Goal: Obtain resource: Obtain resource

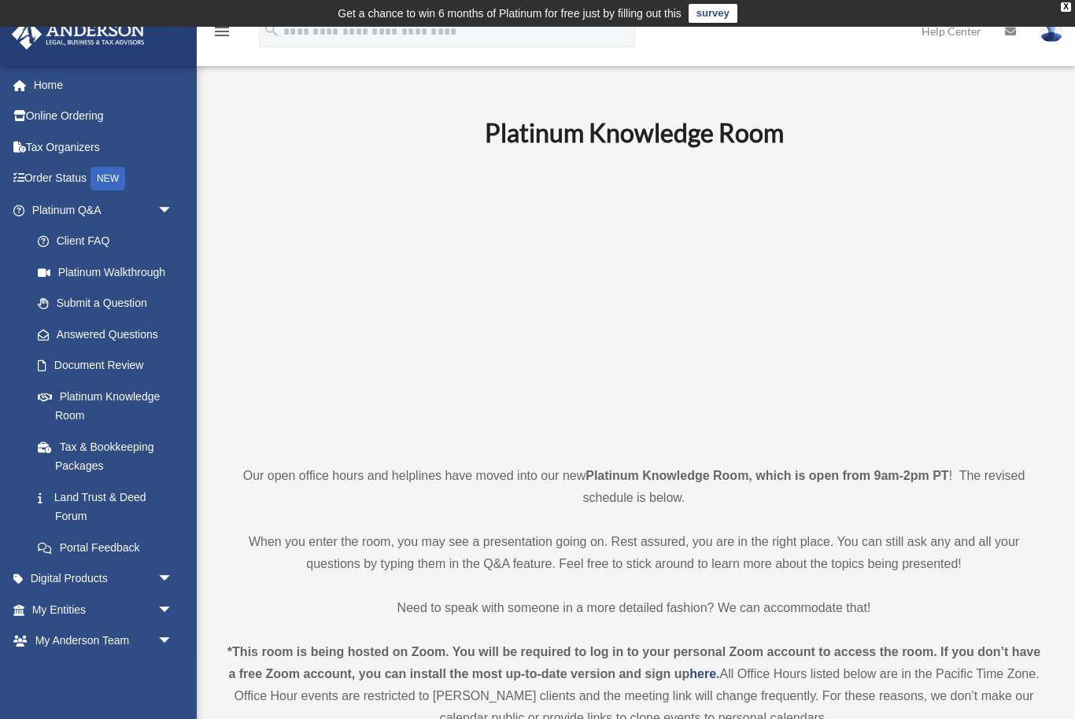
click at [172, 571] on span "arrow_drop_down" at bounding box center [172, 579] width 31 height 32
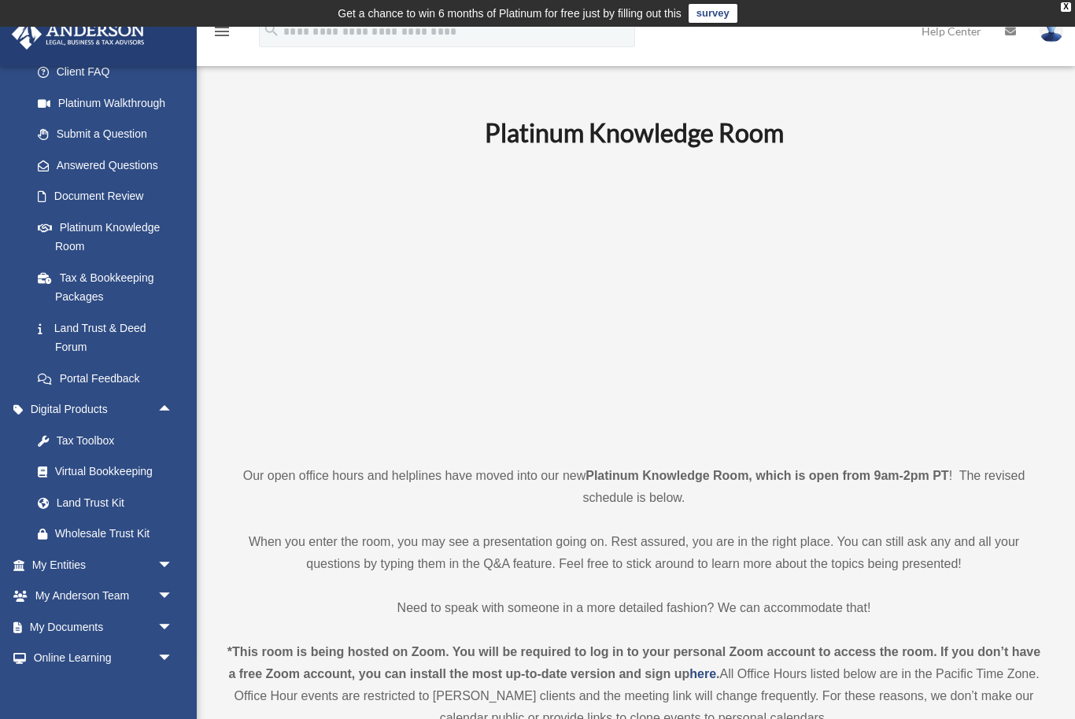
scroll to position [171, 0]
click at [173, 610] on span "arrow_drop_down" at bounding box center [172, 626] width 31 height 32
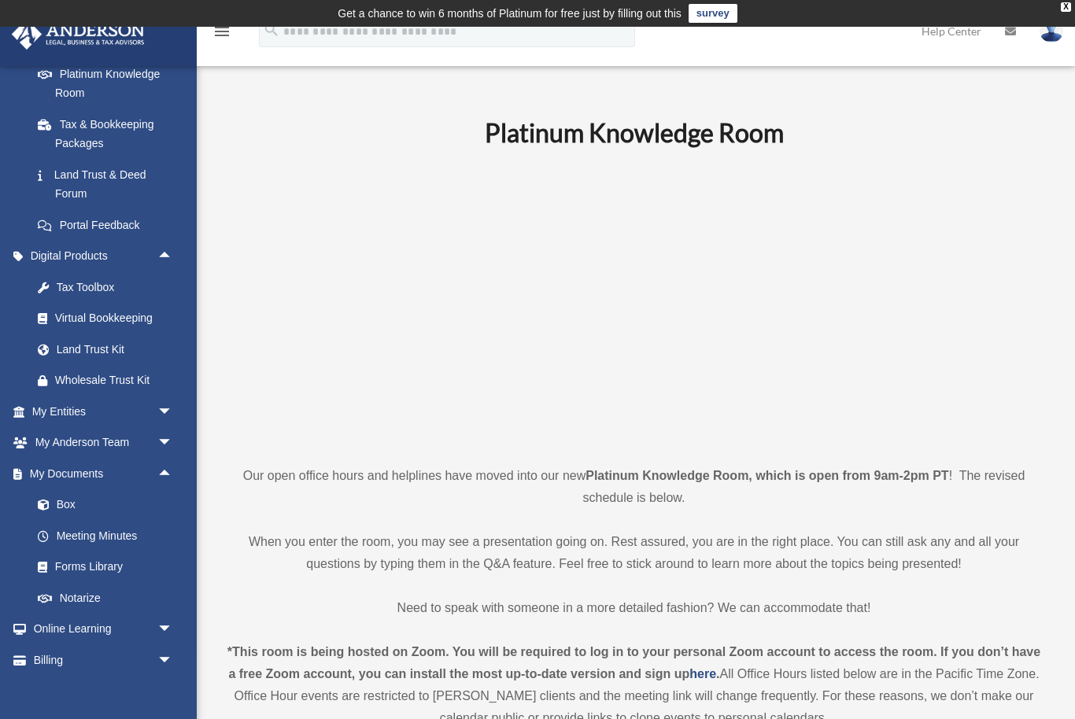
scroll to position [323, 0]
click at [115, 561] on link "Forms Library" at bounding box center [109, 566] width 175 height 31
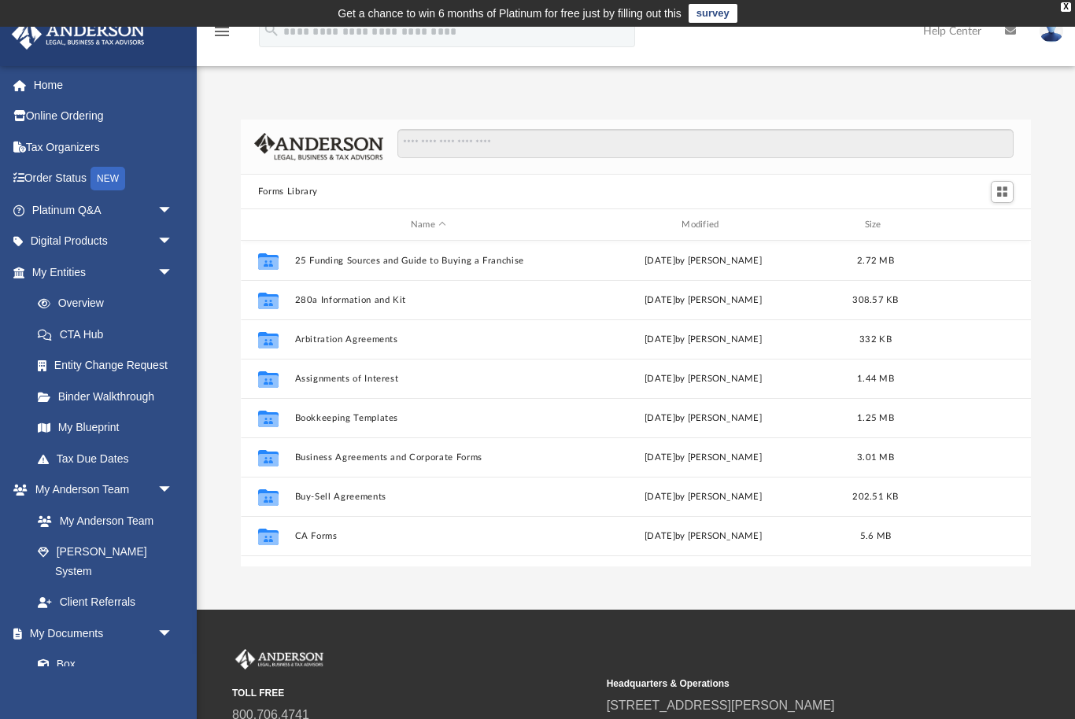
scroll to position [358, 791]
click at [556, 150] on input "Search files and folders" at bounding box center [705, 144] width 617 height 30
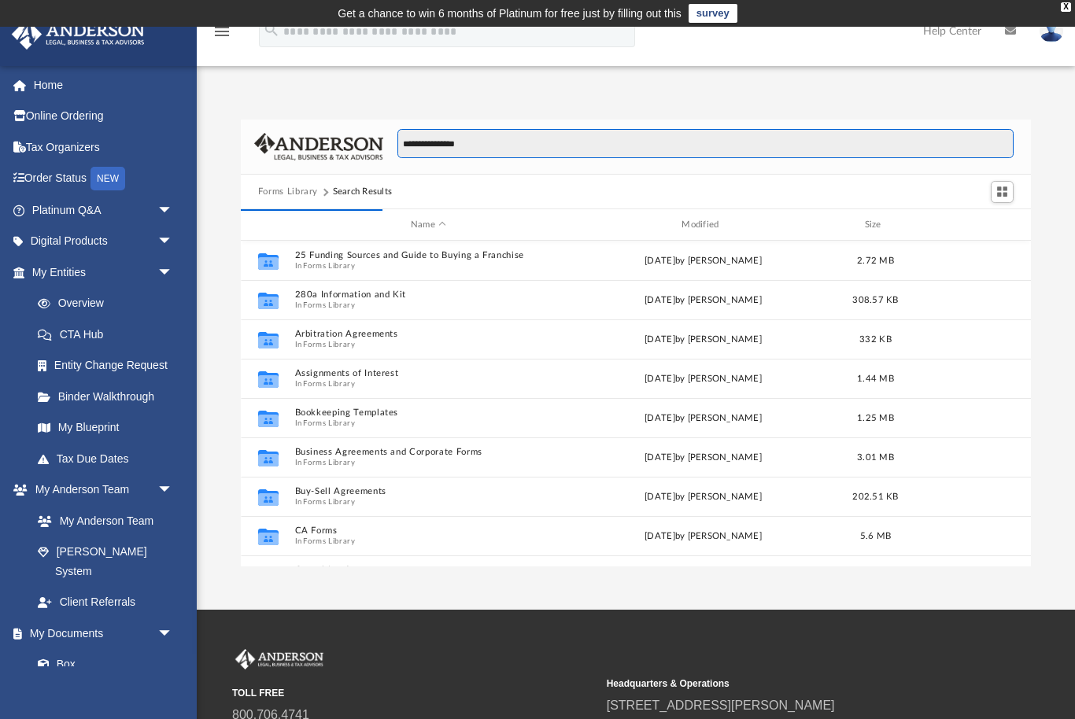
scroll to position [309, 791]
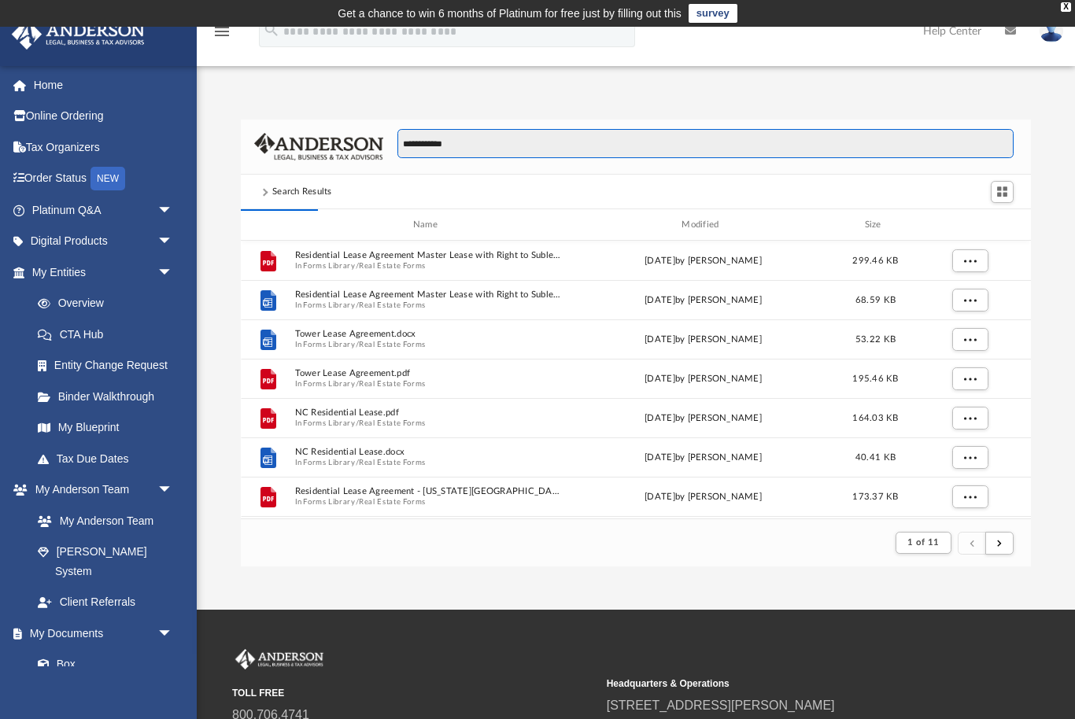
type input "**********"
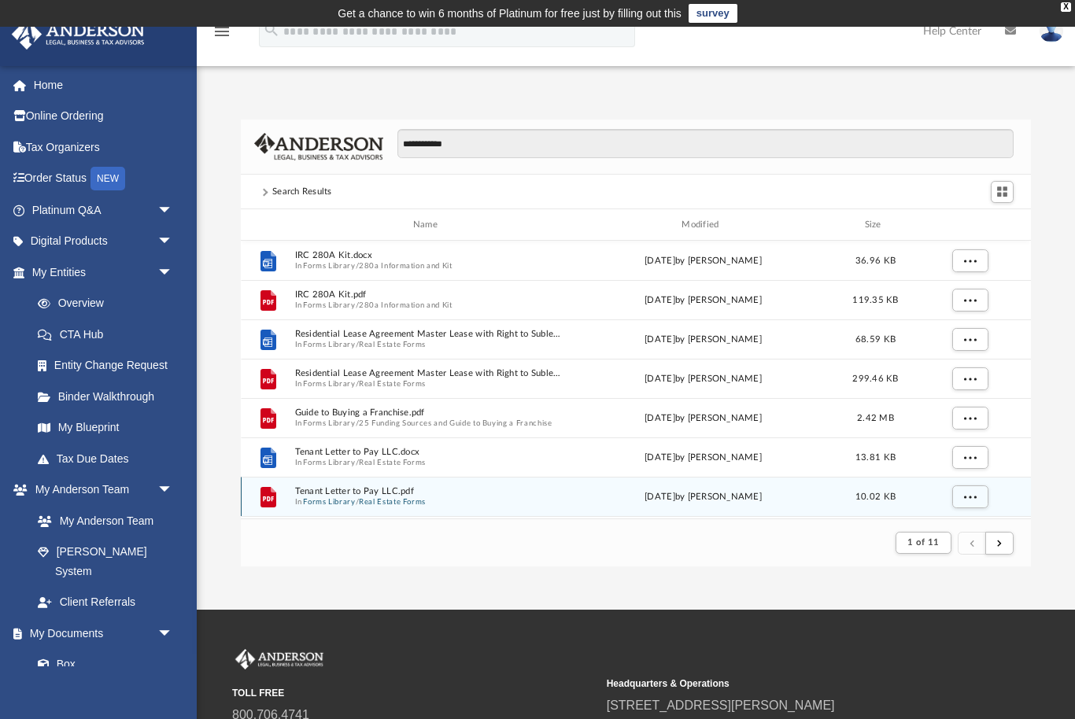
click at [425, 497] on button "Real Estate Forms" at bounding box center [392, 502] width 67 height 10
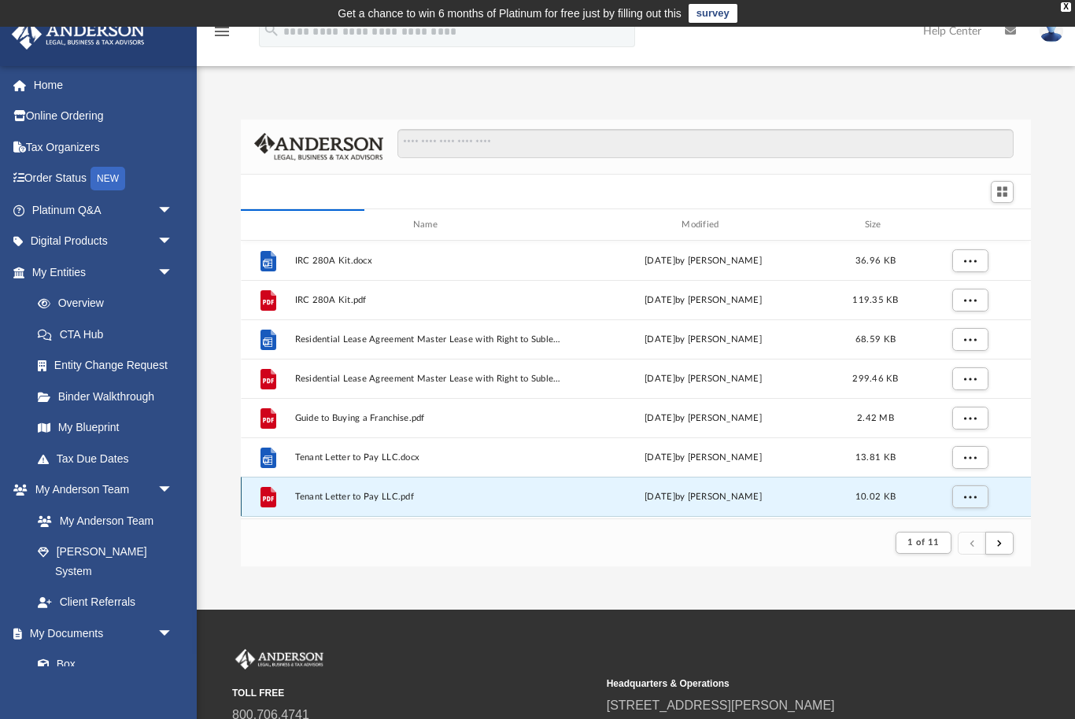
click at [679, 494] on div "Wed Oct 5 2022 by Mary Acree" at bounding box center [703, 497] width 268 height 14
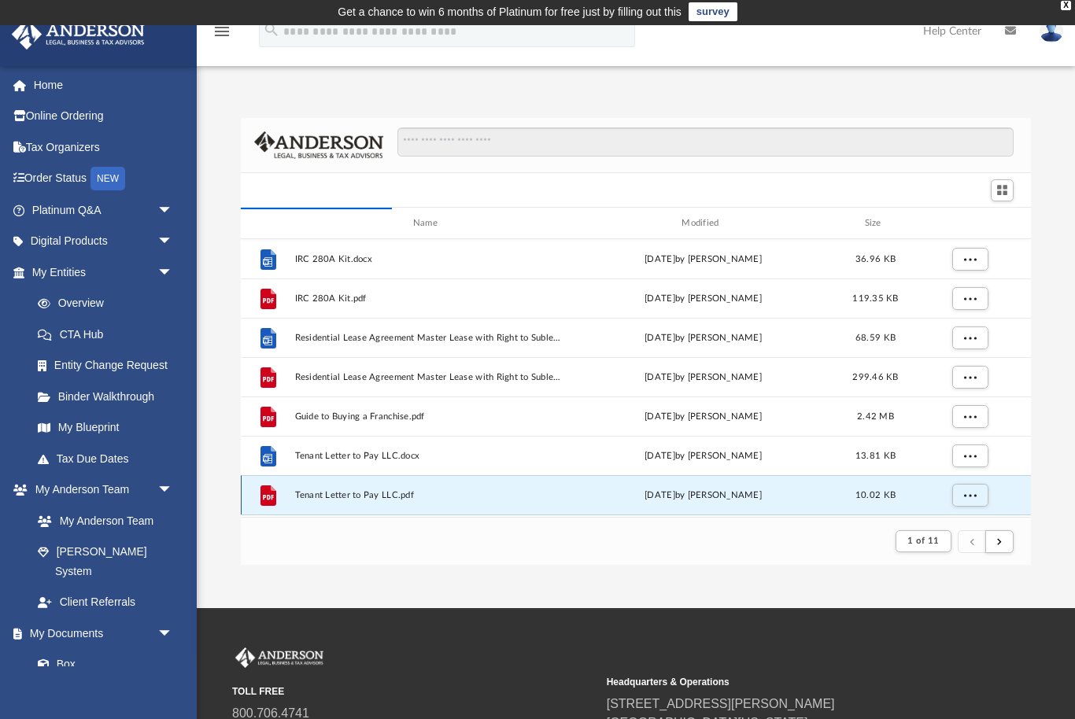
scroll to position [0, 0]
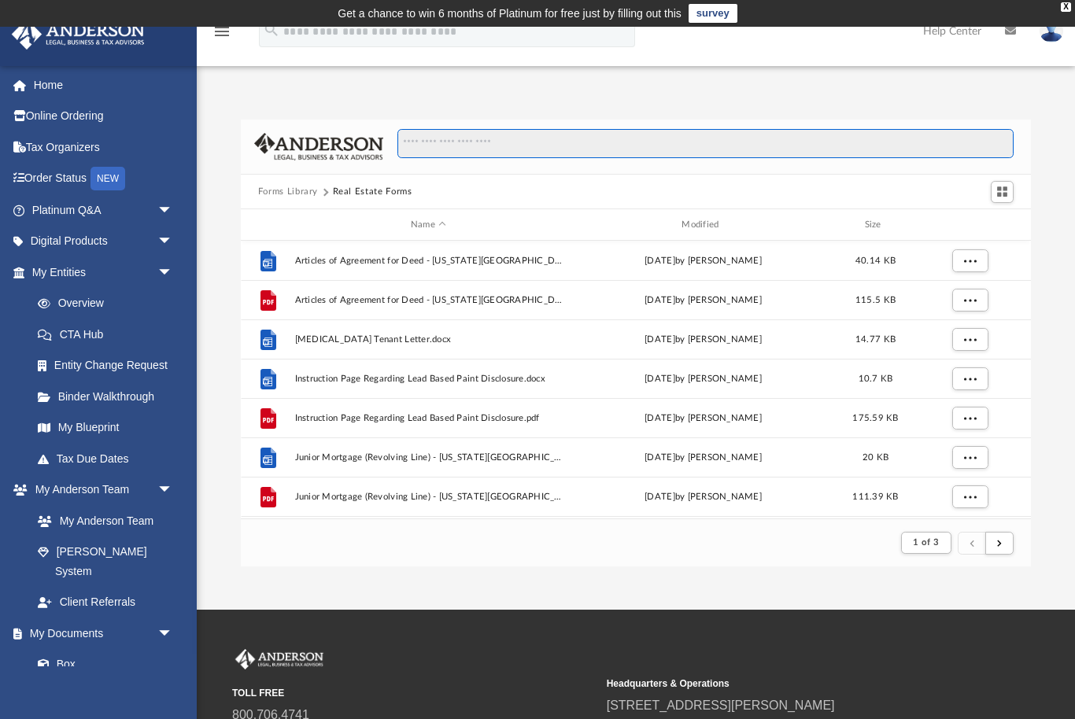
click at [533, 158] on input "Search files and folders" at bounding box center [705, 144] width 617 height 30
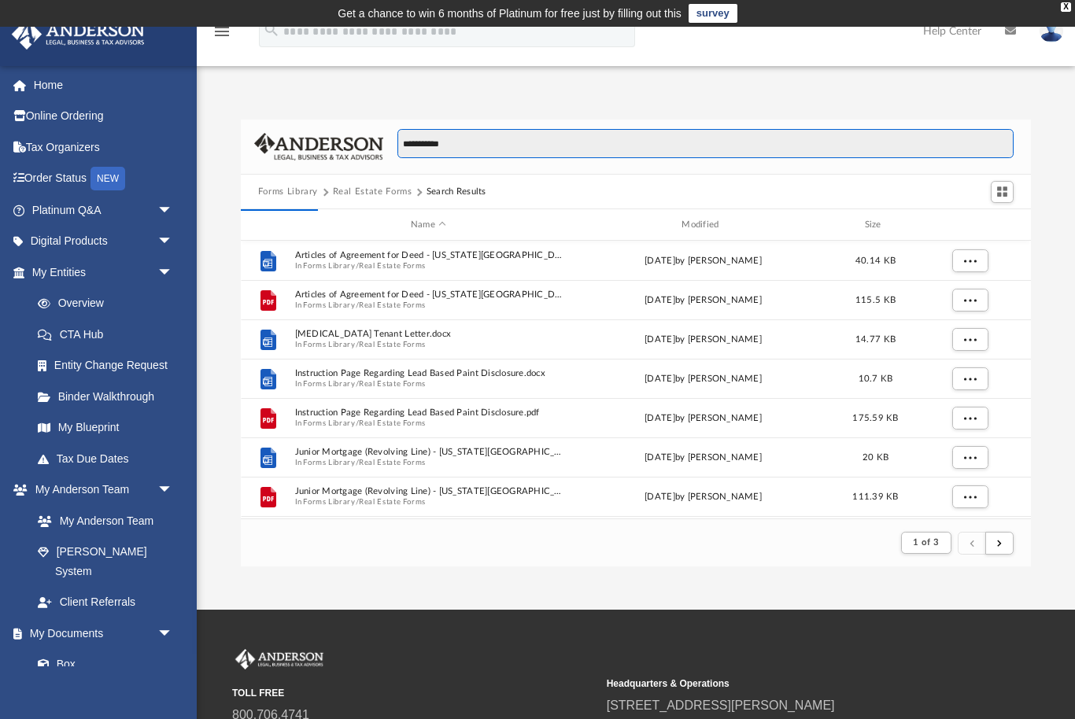
type input "**********"
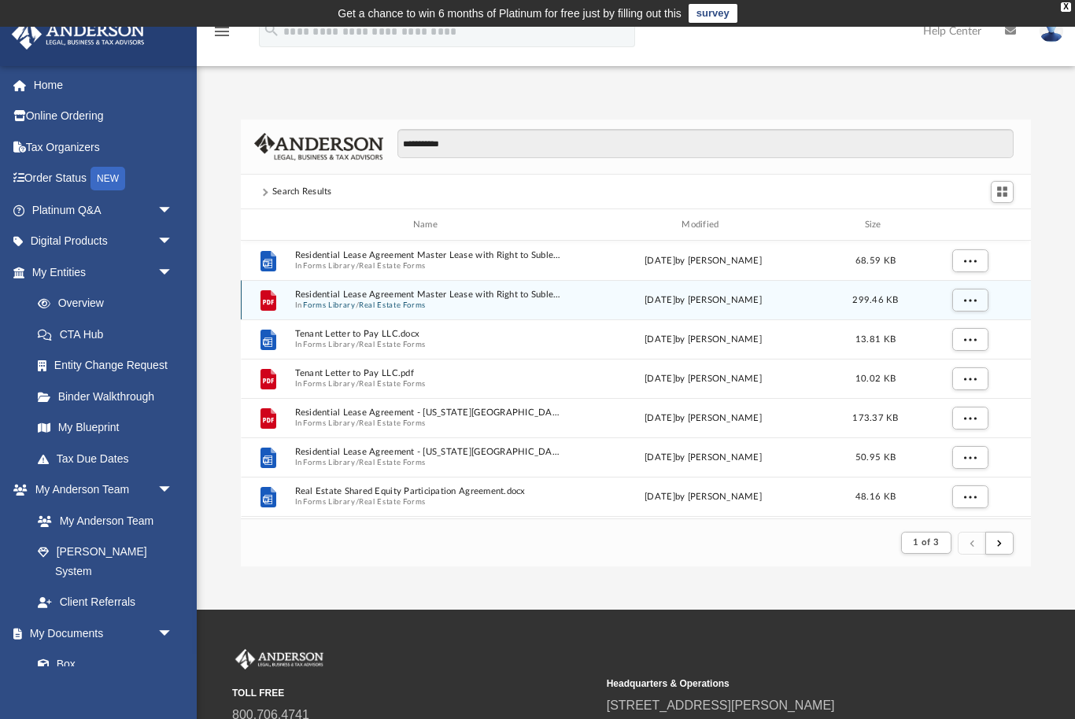
click at [975, 305] on button "More options" at bounding box center [969, 301] width 36 height 24
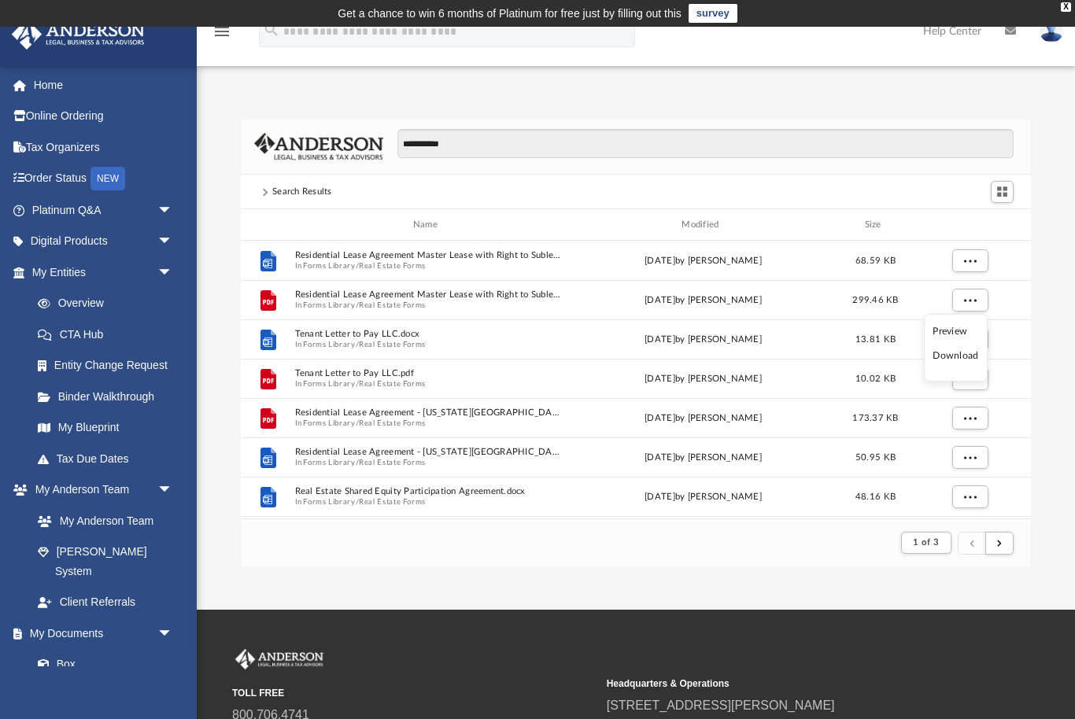
click at [962, 335] on li "Preview" at bounding box center [955, 331] width 46 height 17
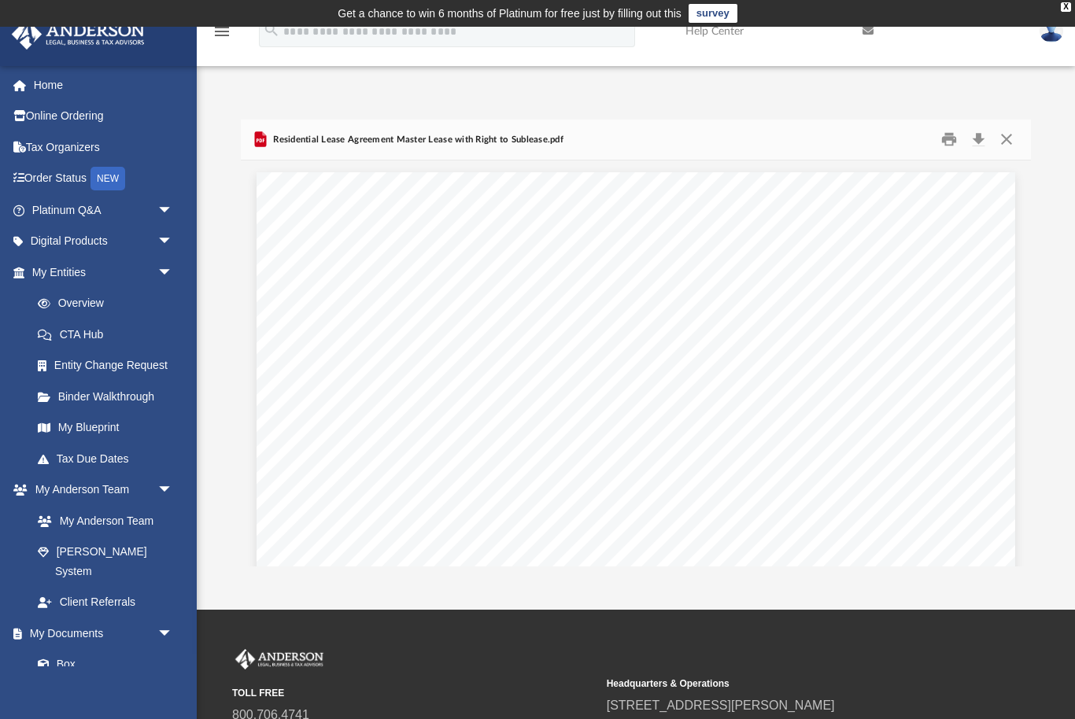
click at [1010, 140] on button "Close" at bounding box center [1006, 139] width 28 height 24
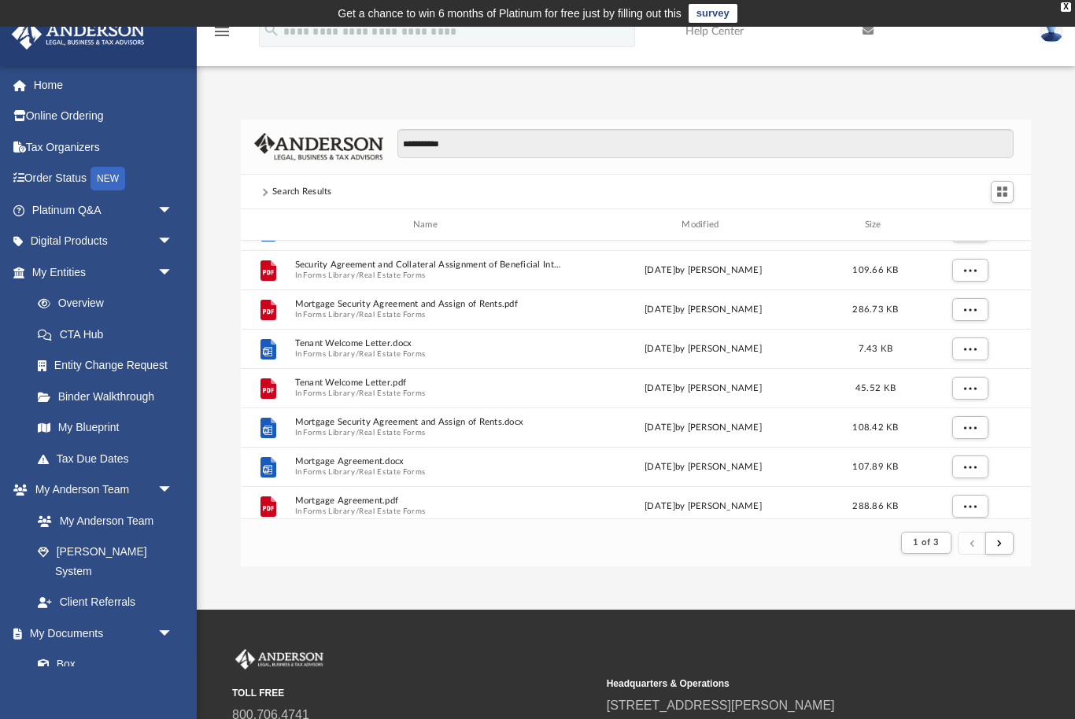
scroll to position [1172, 0]
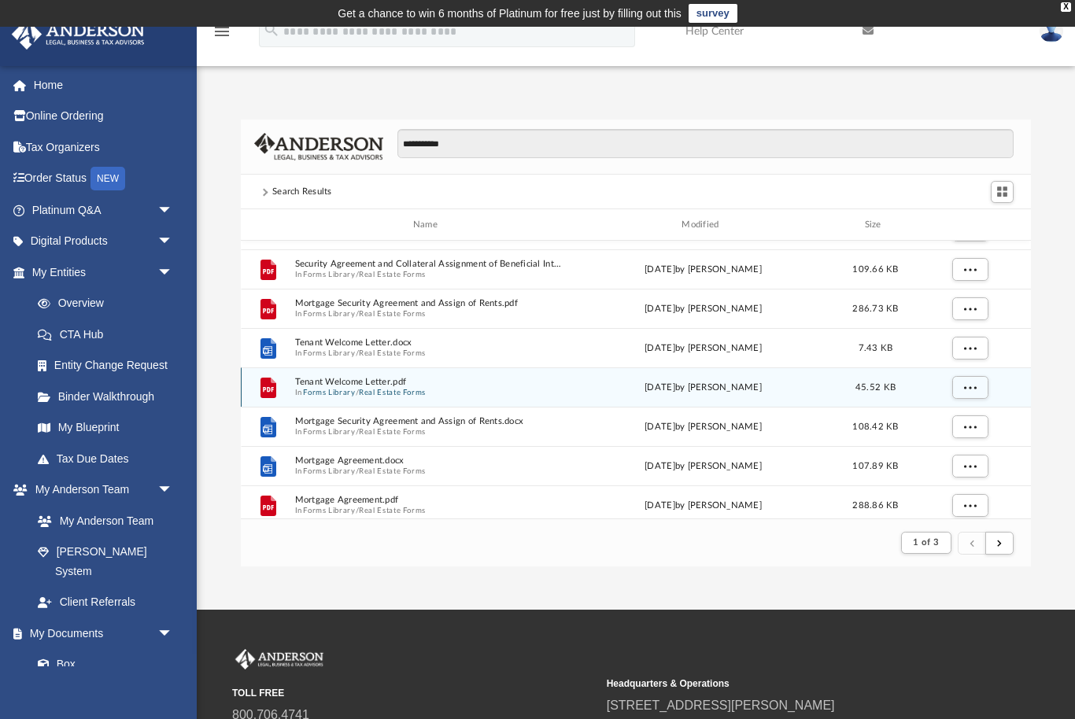
click at [836, 382] on div "Wed Oct 5 2022 by Mary Acree" at bounding box center [703, 388] width 268 height 14
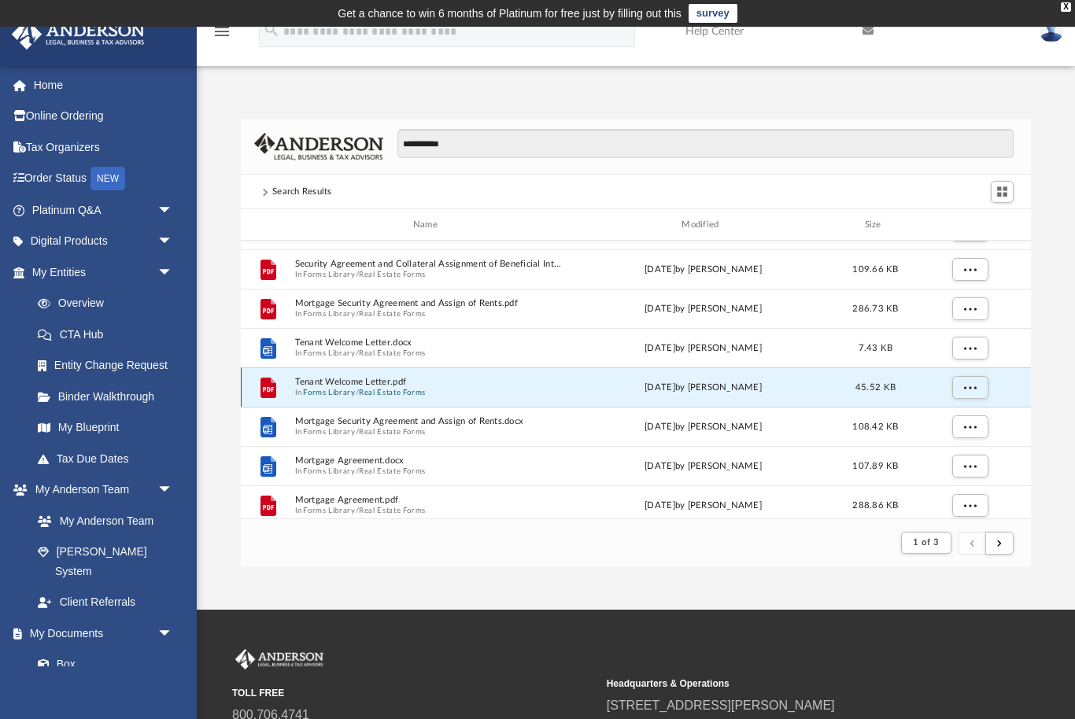
click at [970, 393] on button "More options" at bounding box center [969, 388] width 36 height 24
click at [958, 422] on li "Preview" at bounding box center [955, 419] width 46 height 17
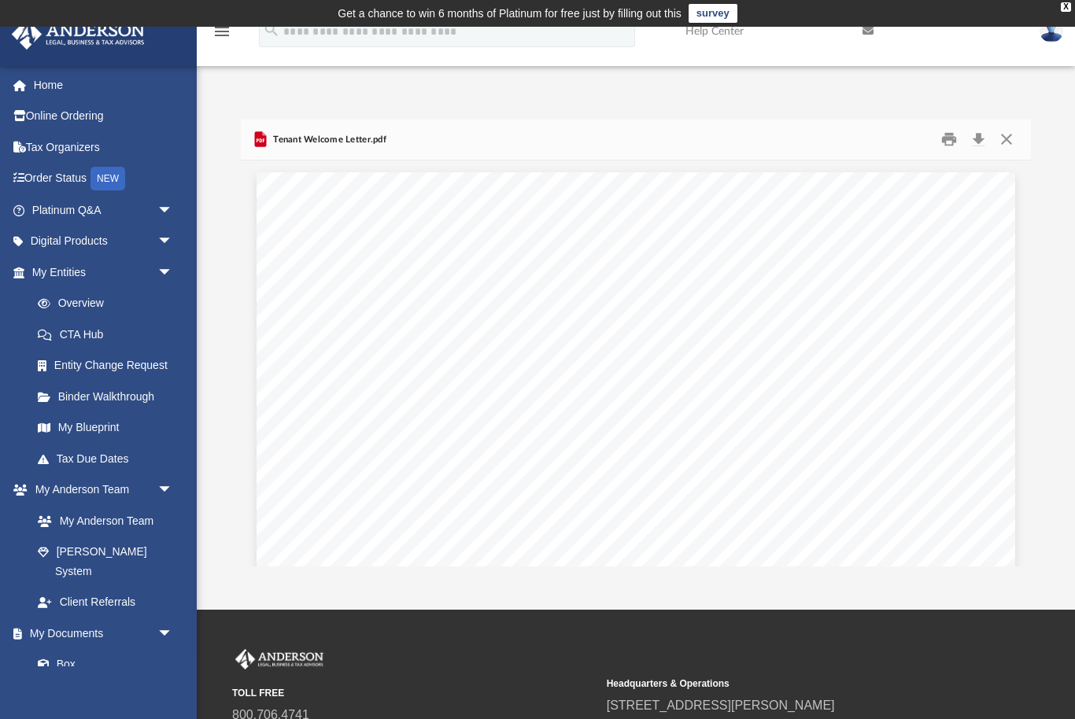
scroll to position [0, 0]
click at [1010, 150] on button "Close" at bounding box center [1006, 139] width 28 height 24
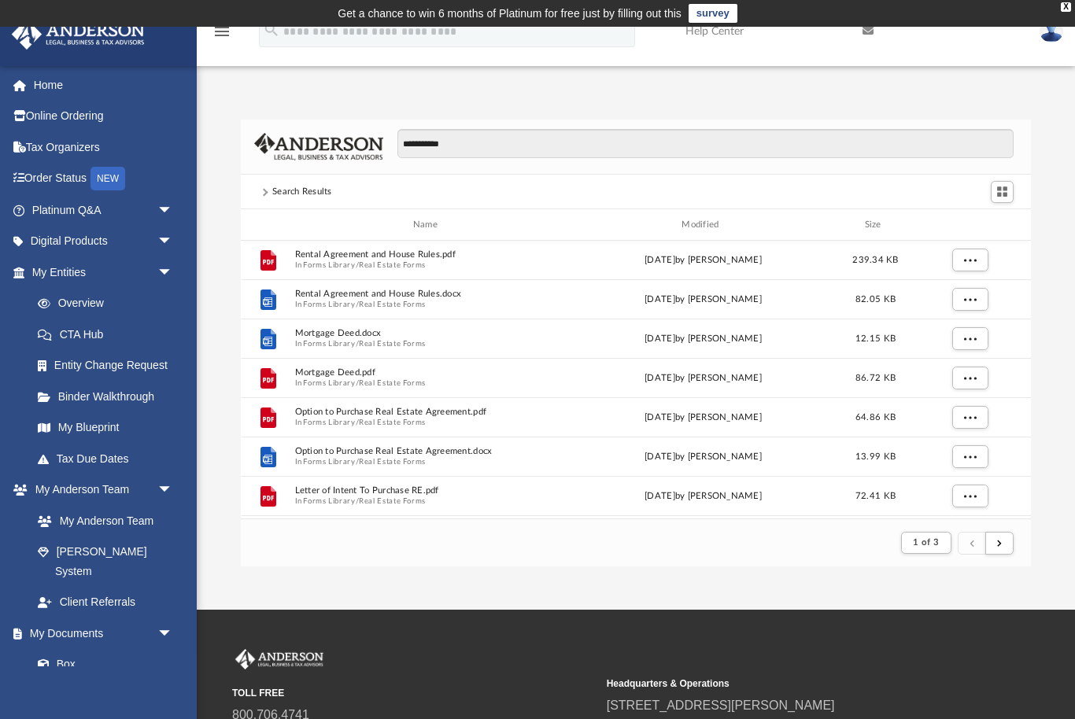
scroll to position [1617, 0]
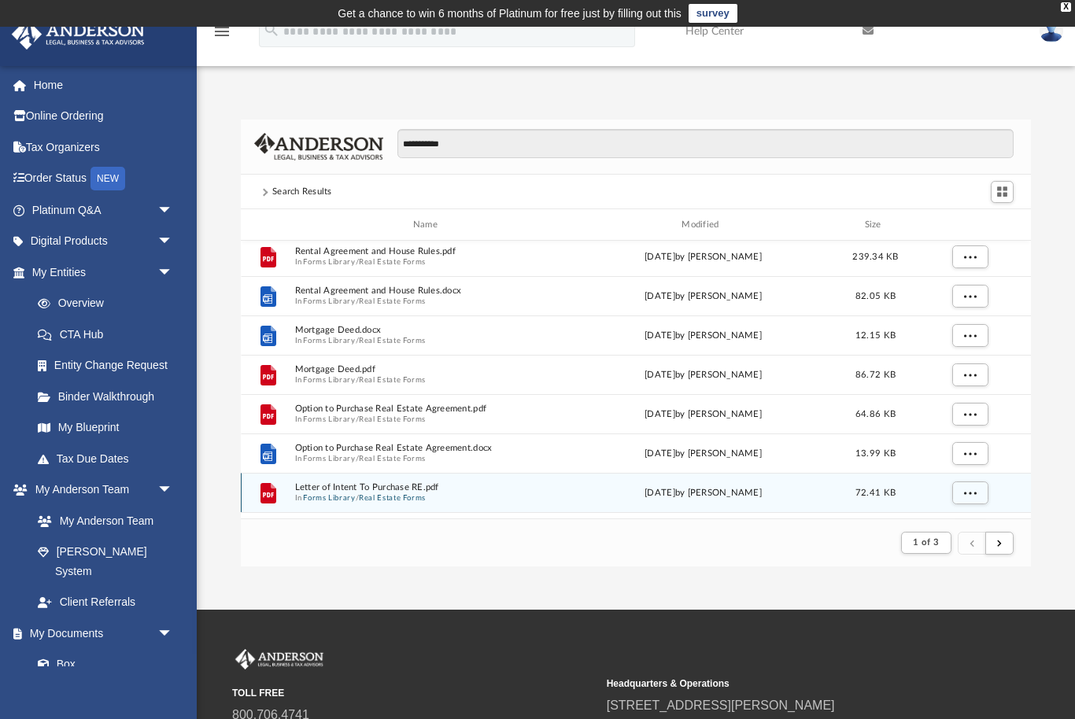
click at [857, 480] on div "File Letter of Intent To Purchase RE.pdf In Forms Library / Real Estate Forms W…" at bounding box center [636, 492] width 790 height 39
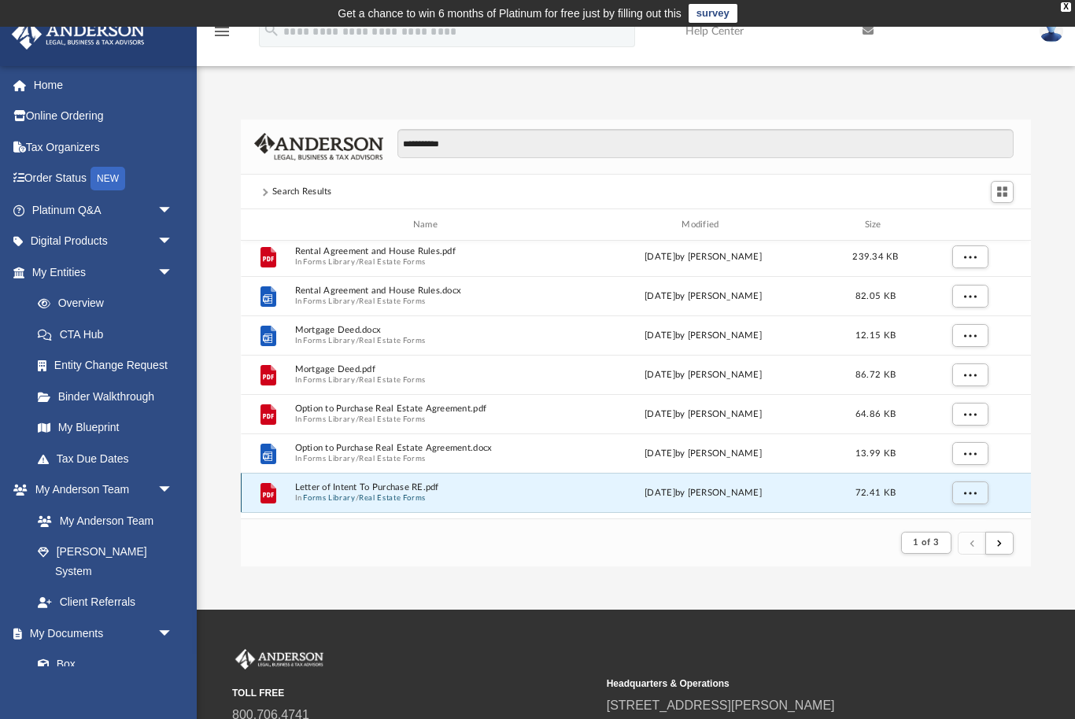
click at [972, 489] on span "More options" at bounding box center [969, 493] width 13 height 9
click at [949, 429] on li "Preview" at bounding box center [955, 435] width 46 height 17
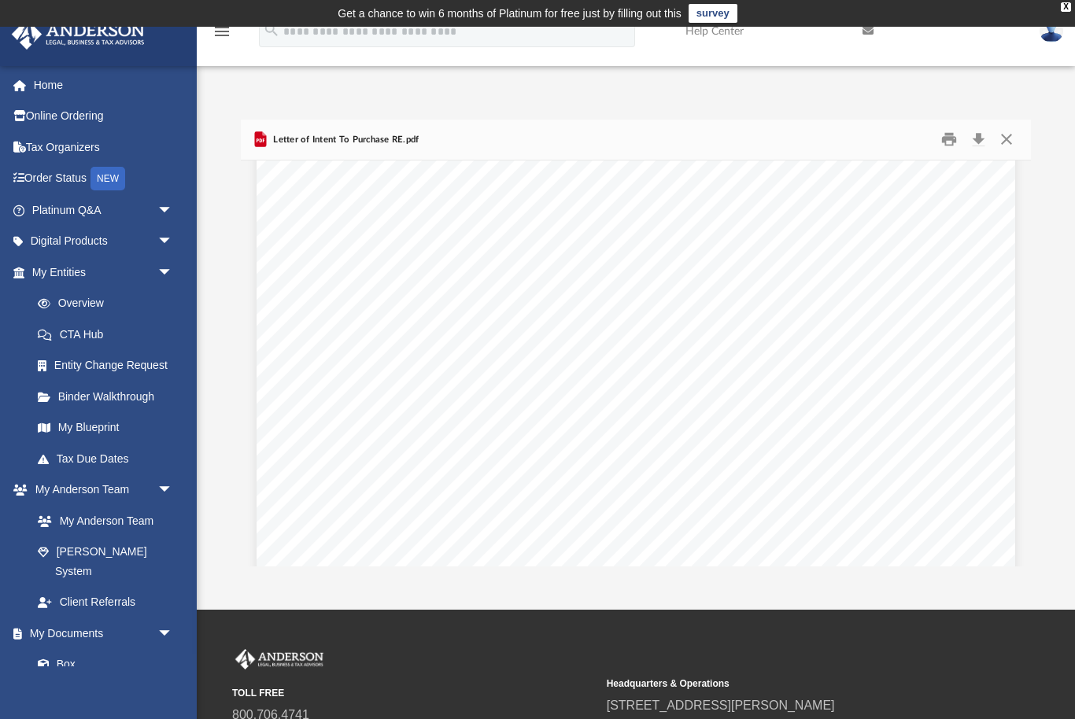
scroll to position [1529, 0]
click at [1008, 145] on button "Close" at bounding box center [1006, 139] width 28 height 24
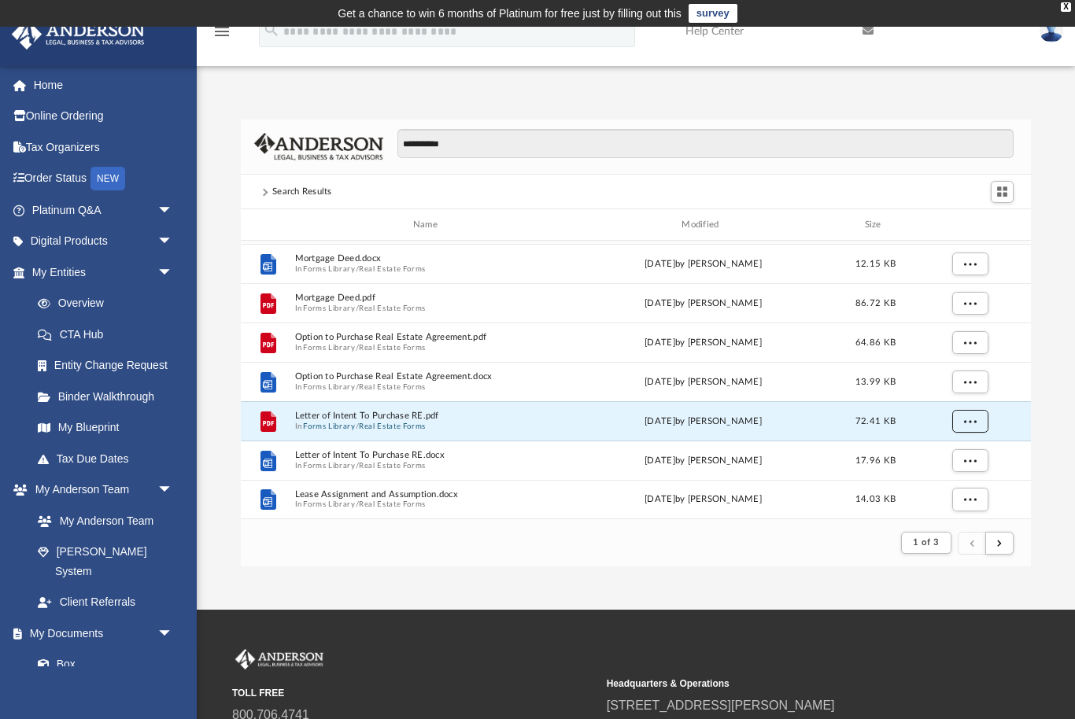
scroll to position [1689, 0]
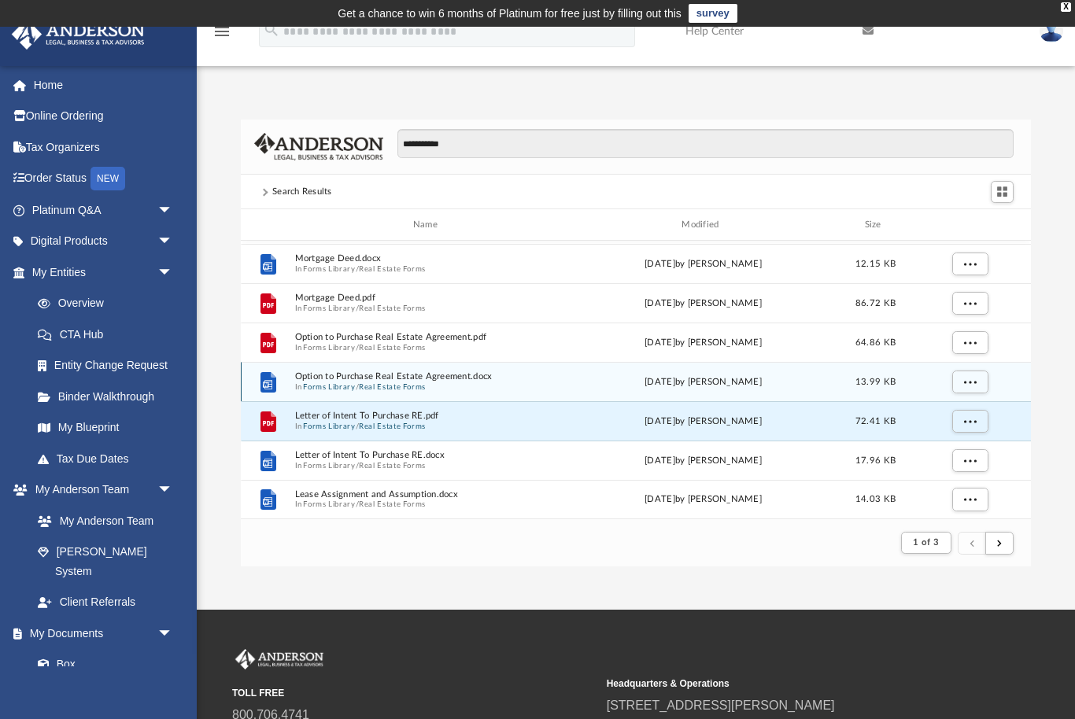
click at [559, 390] on span "In Forms Library / Real Estate Forms" at bounding box center [428, 387] width 268 height 10
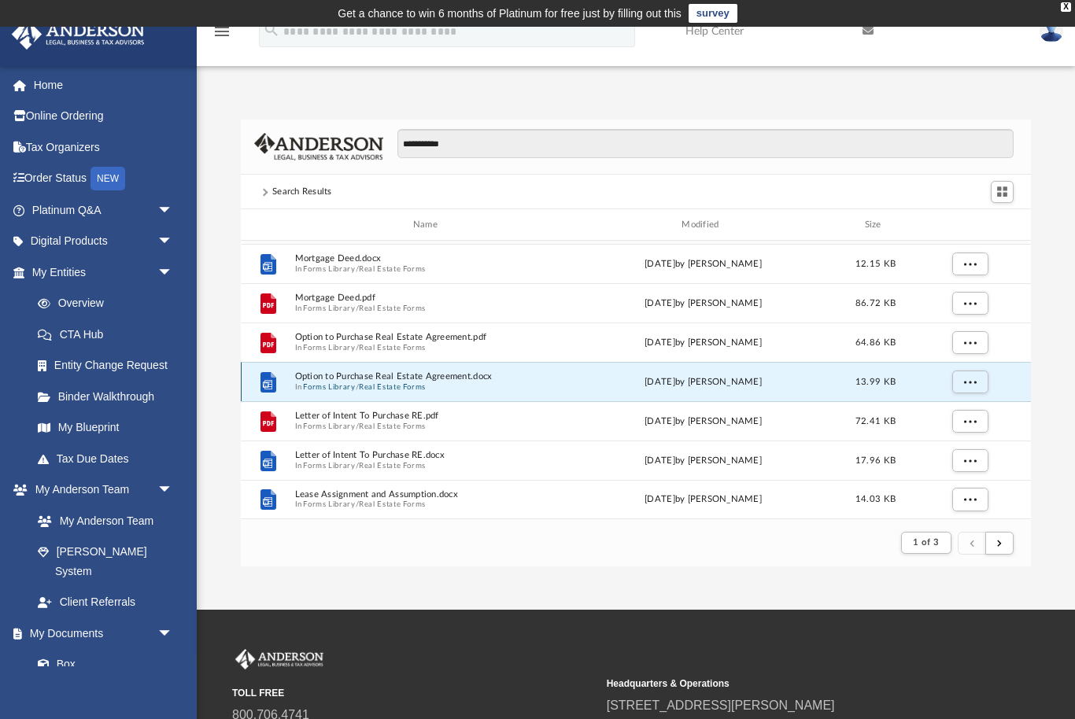
click at [973, 380] on span "More options" at bounding box center [969, 382] width 13 height 9
click at [958, 412] on li "Preview" at bounding box center [955, 413] width 46 height 17
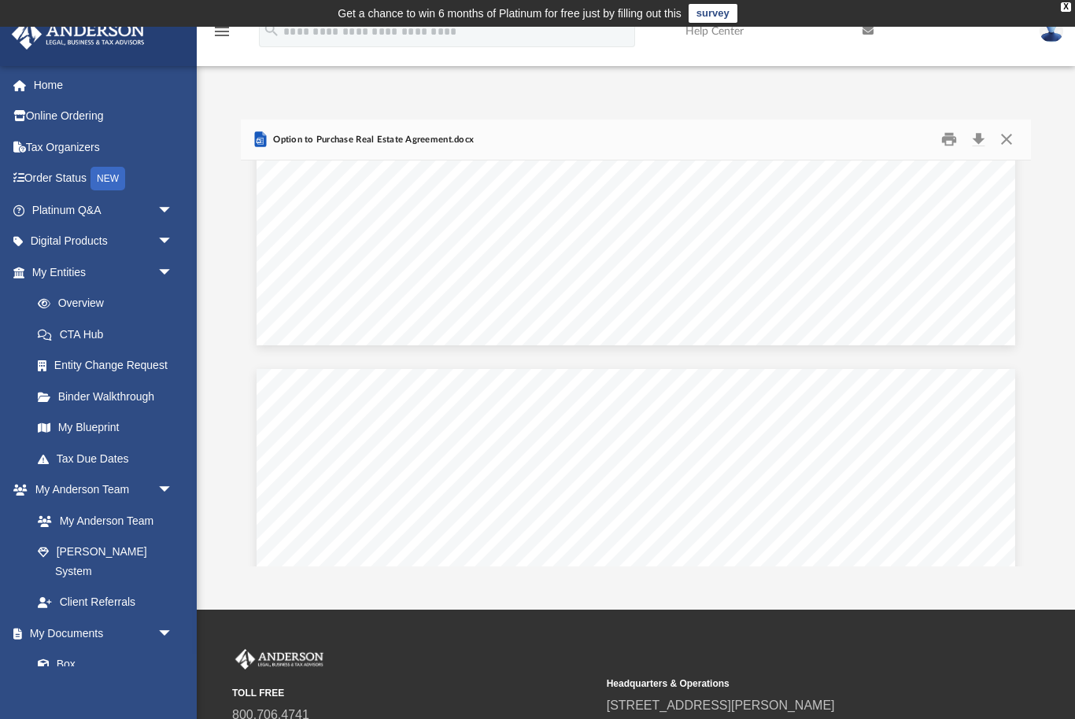
scroll to position [1815, 0]
click at [946, 137] on button "Print" at bounding box center [948, 139] width 31 height 24
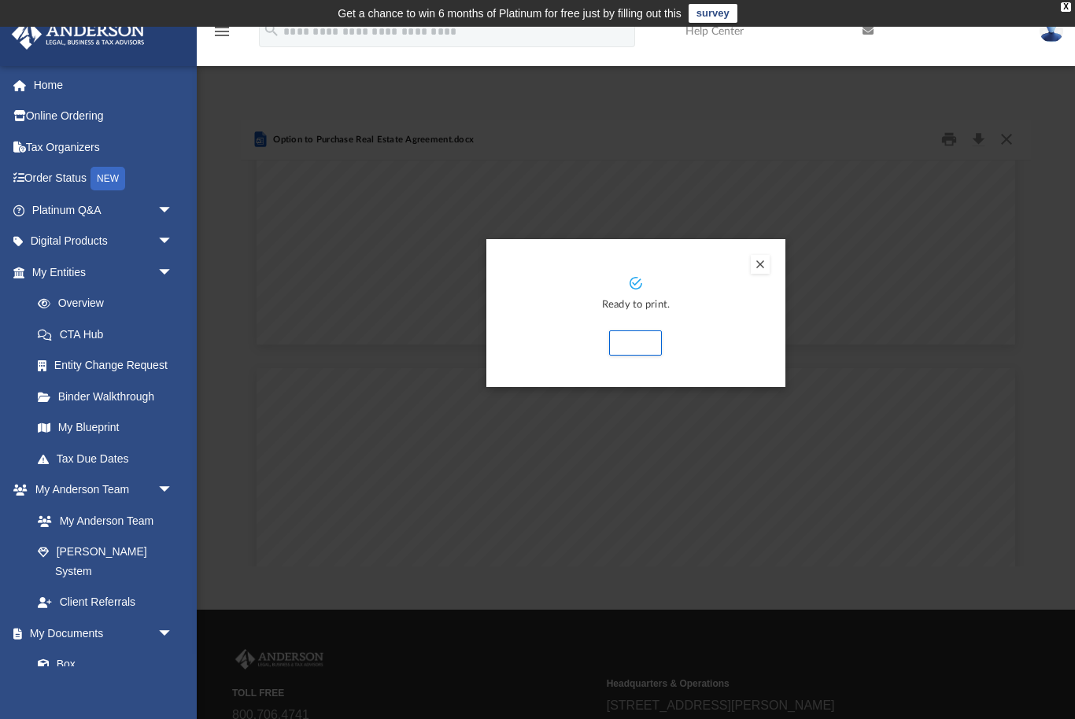
click at [643, 353] on button "Print" at bounding box center [635, 343] width 53 height 25
